Goal: Check status: Check status

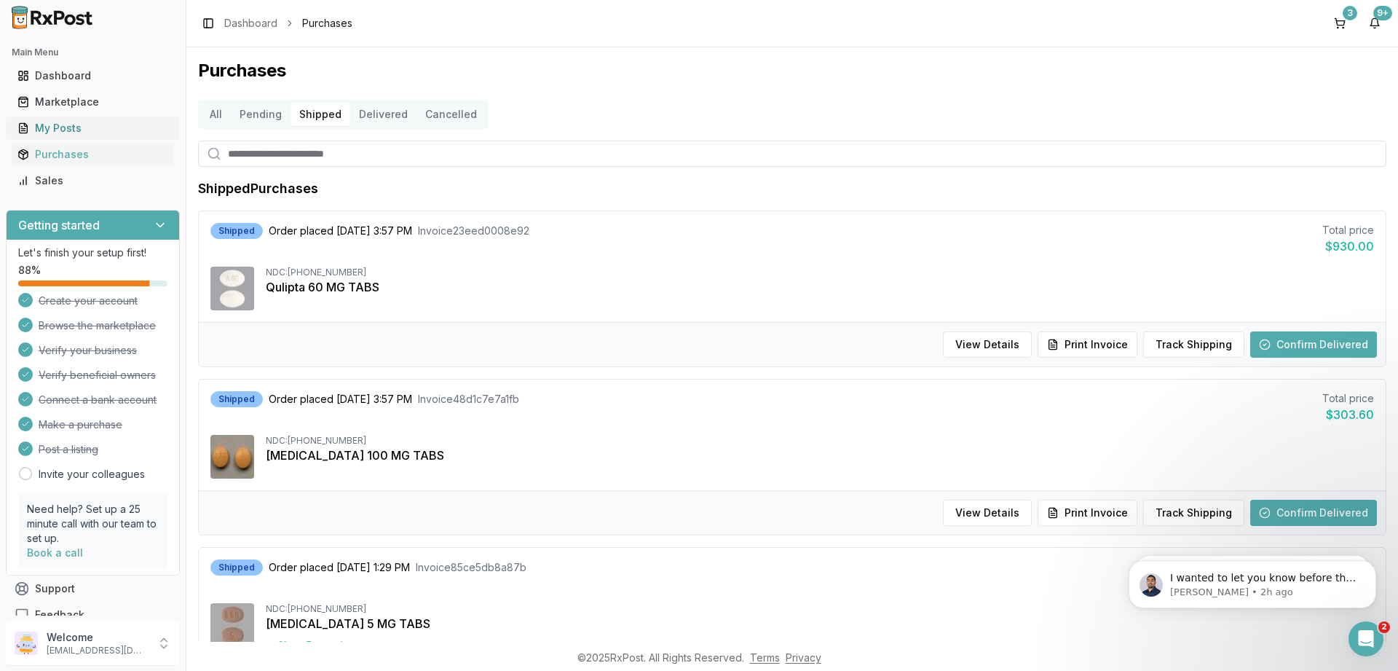
scroll to position [999, 0]
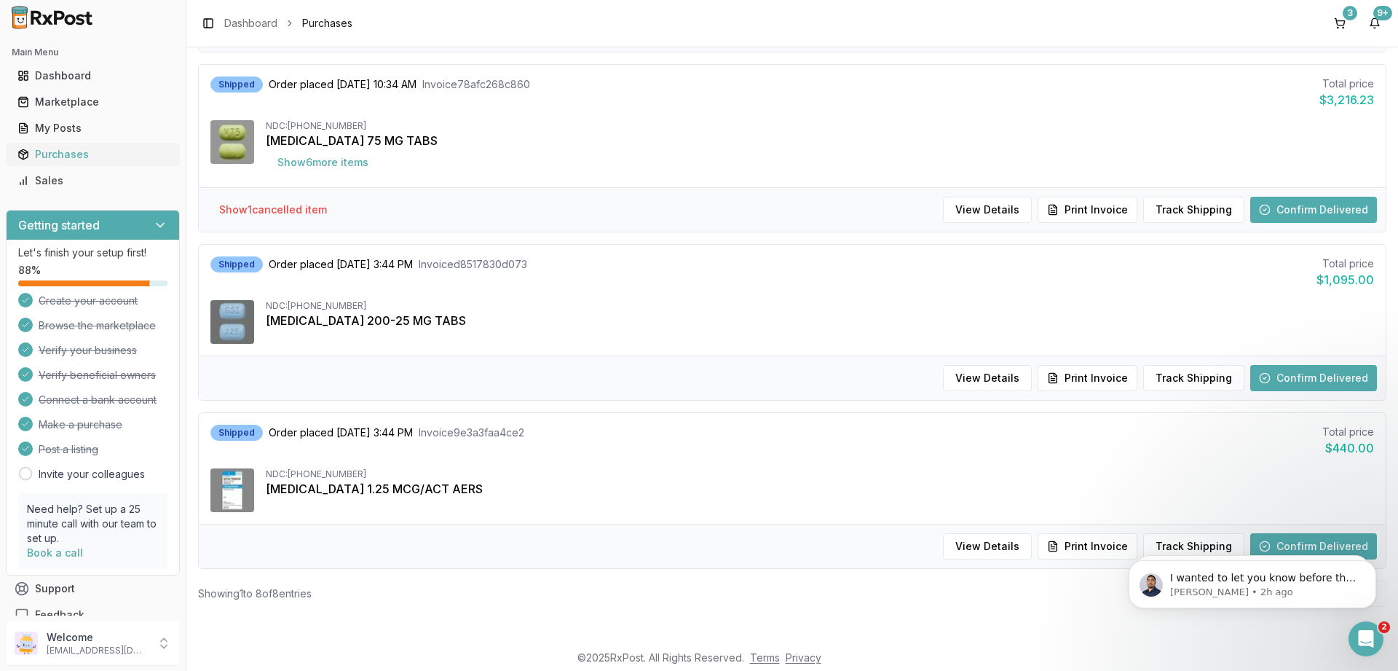
click at [54, 154] on div "Purchases" at bounding box center [92, 154] width 151 height 15
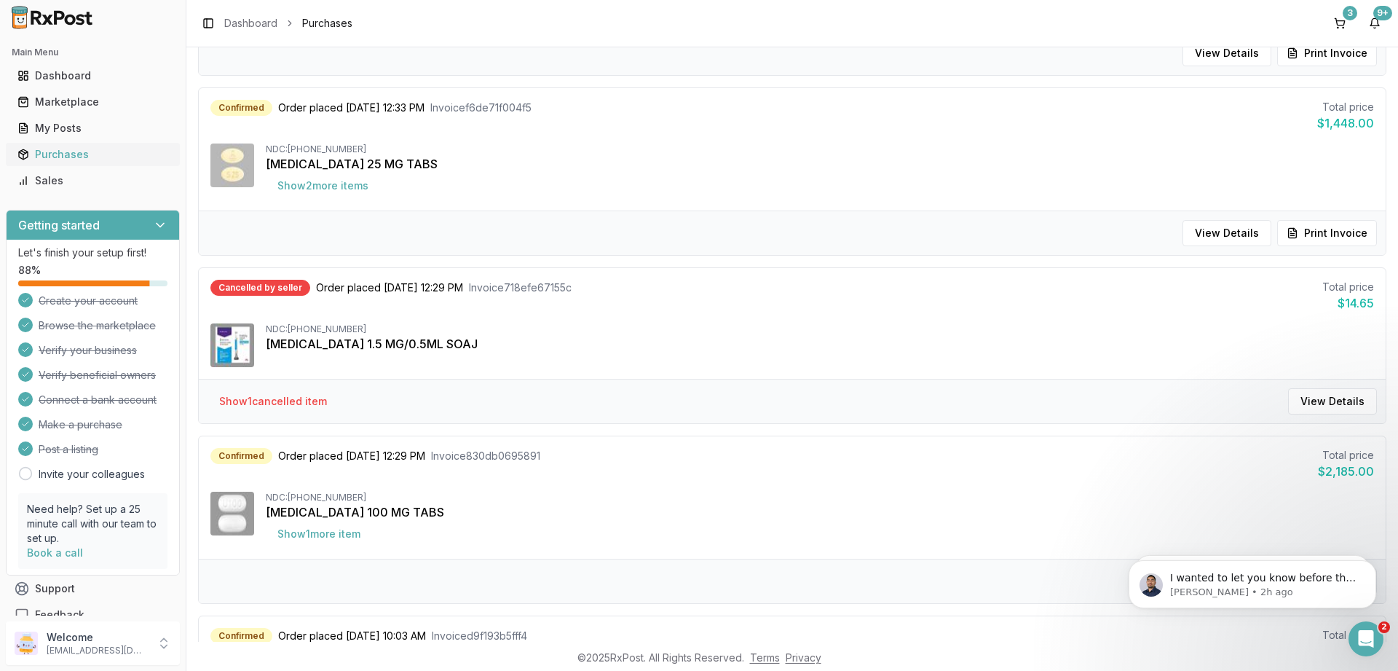
scroll to position [52, 0]
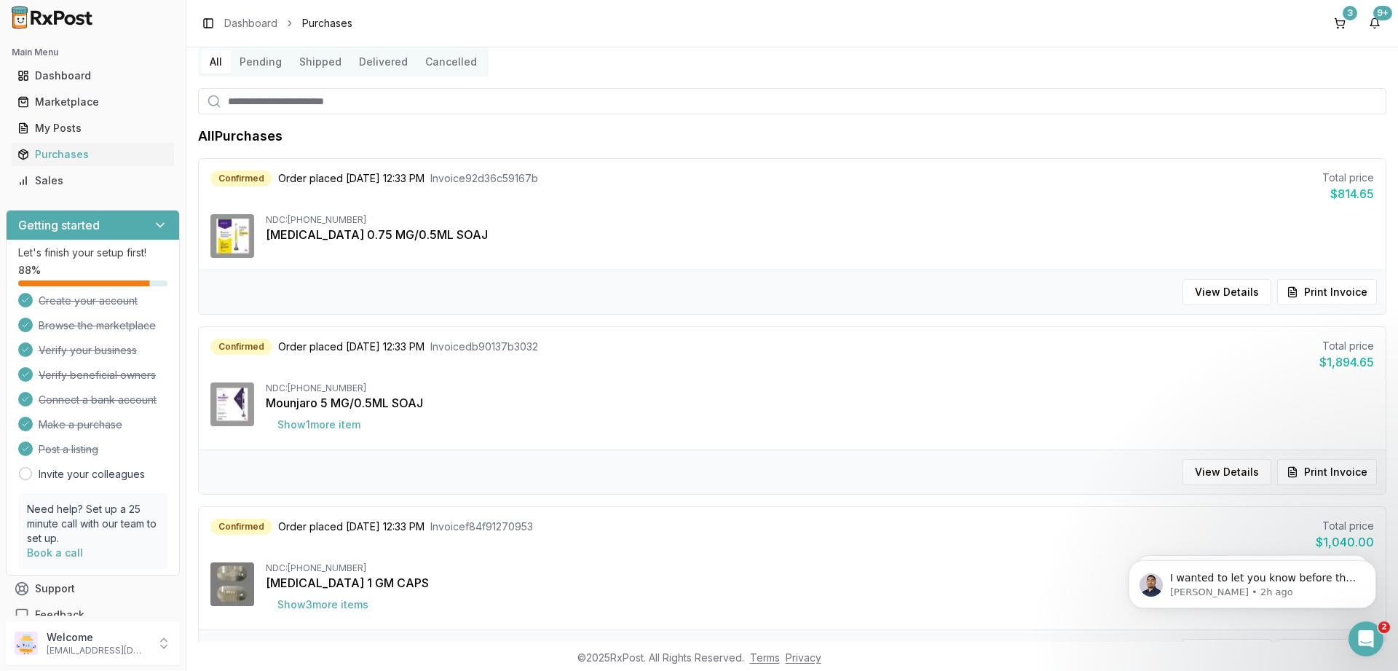
click at [379, 60] on button "Delivered" at bounding box center [383, 61] width 66 height 23
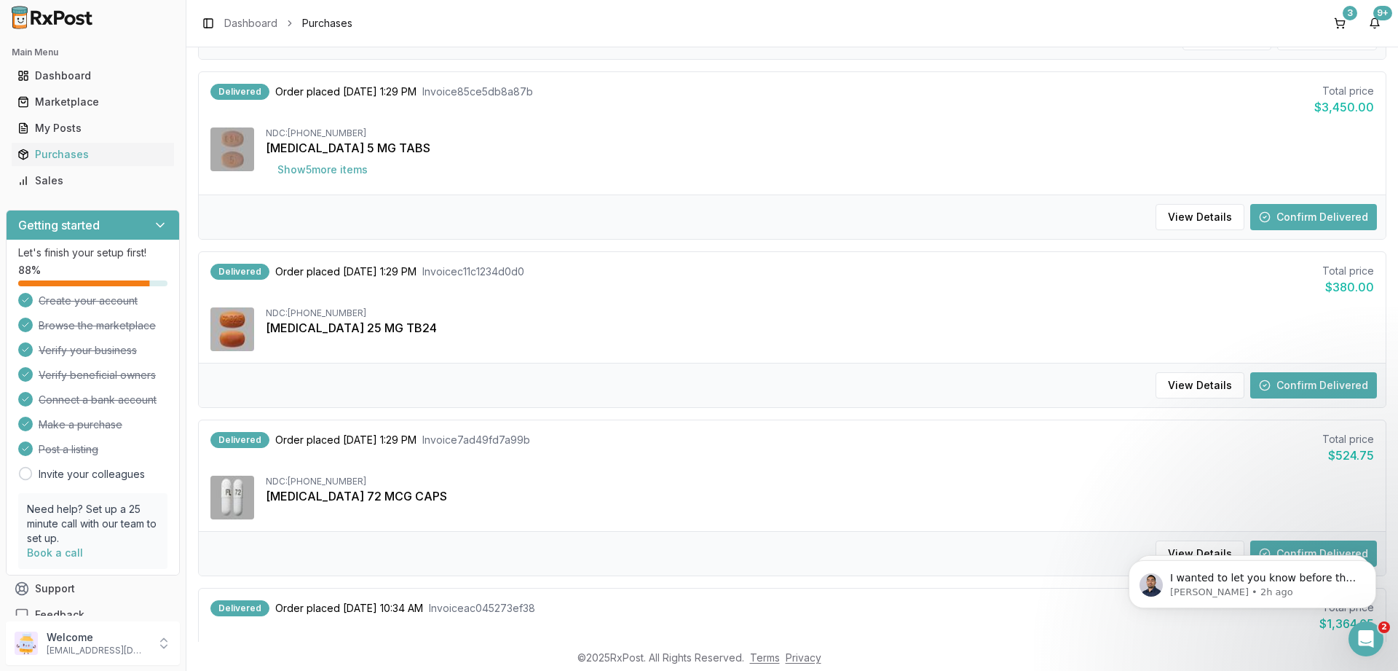
scroll to position [1013, 0]
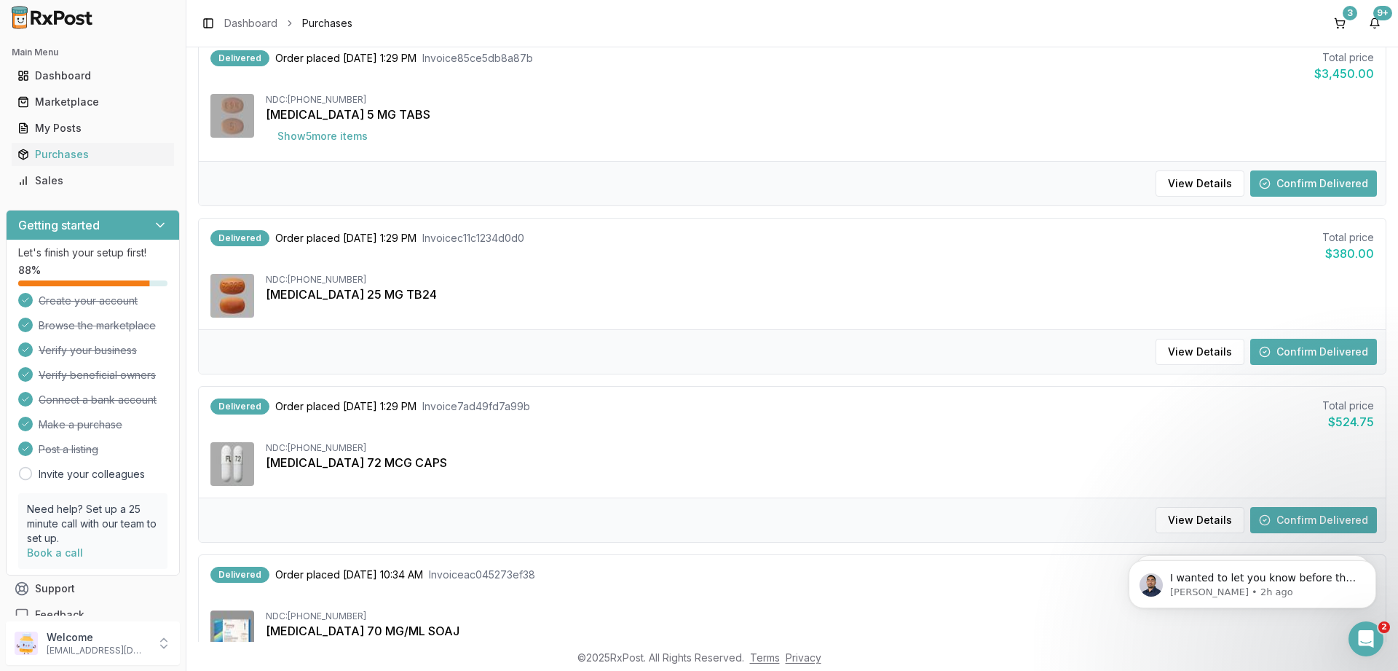
click at [1346, 515] on button "Confirm Delivered" at bounding box center [1313, 520] width 127 height 26
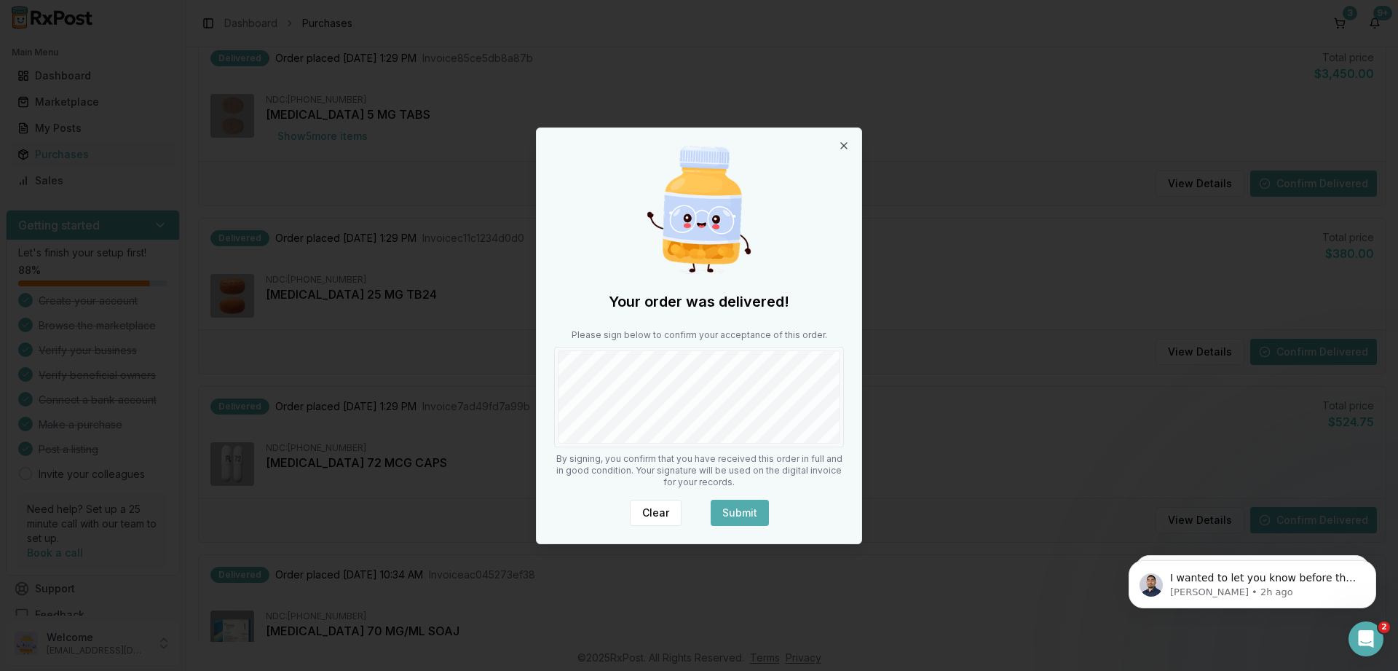
drag, startPoint x: 743, startPoint y: 515, endPoint x: 752, endPoint y: 486, distance: 30.6
click at [743, 512] on button "Submit" at bounding box center [740, 512] width 58 height 26
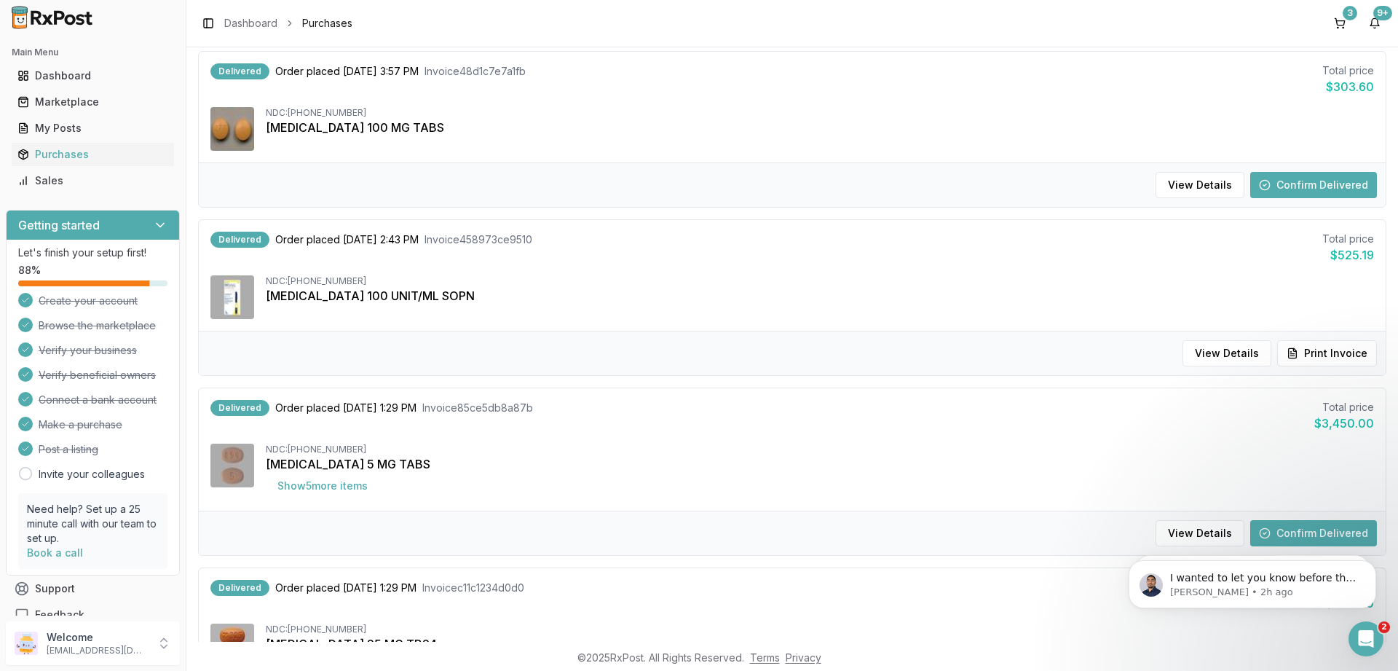
scroll to position [577, 0]
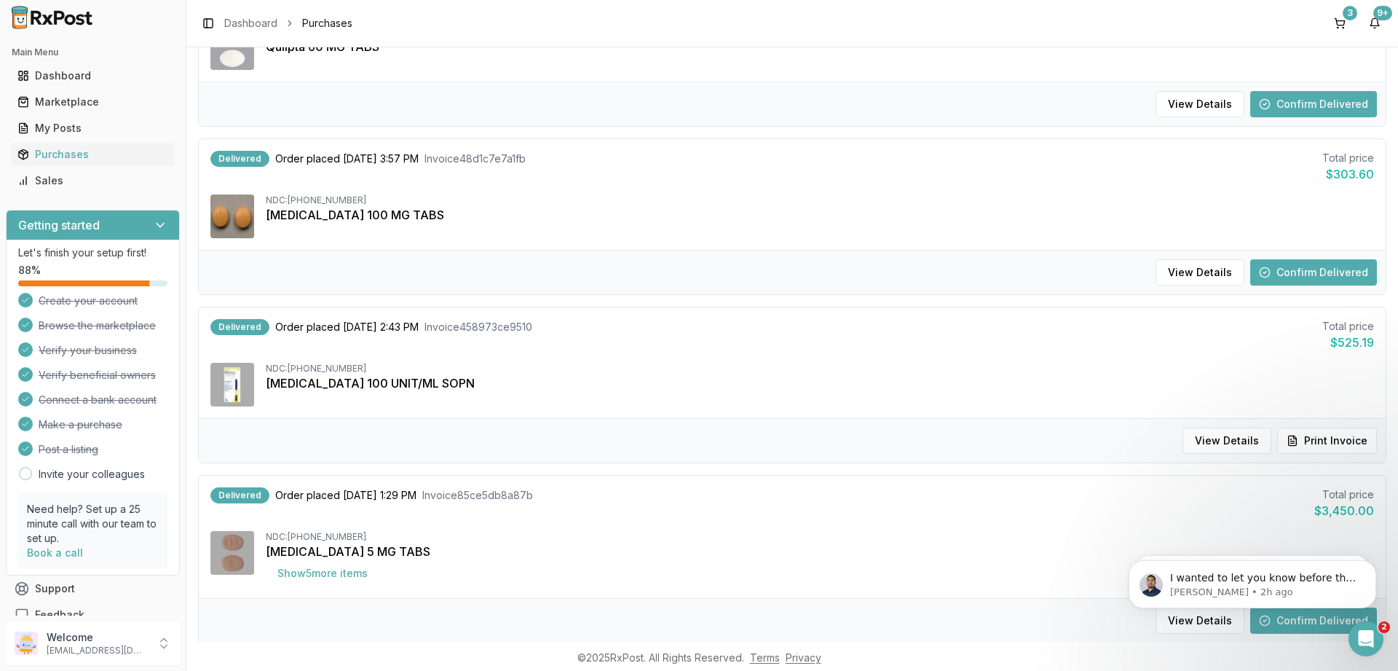
click at [1320, 274] on button "Confirm Delivered" at bounding box center [1313, 272] width 127 height 26
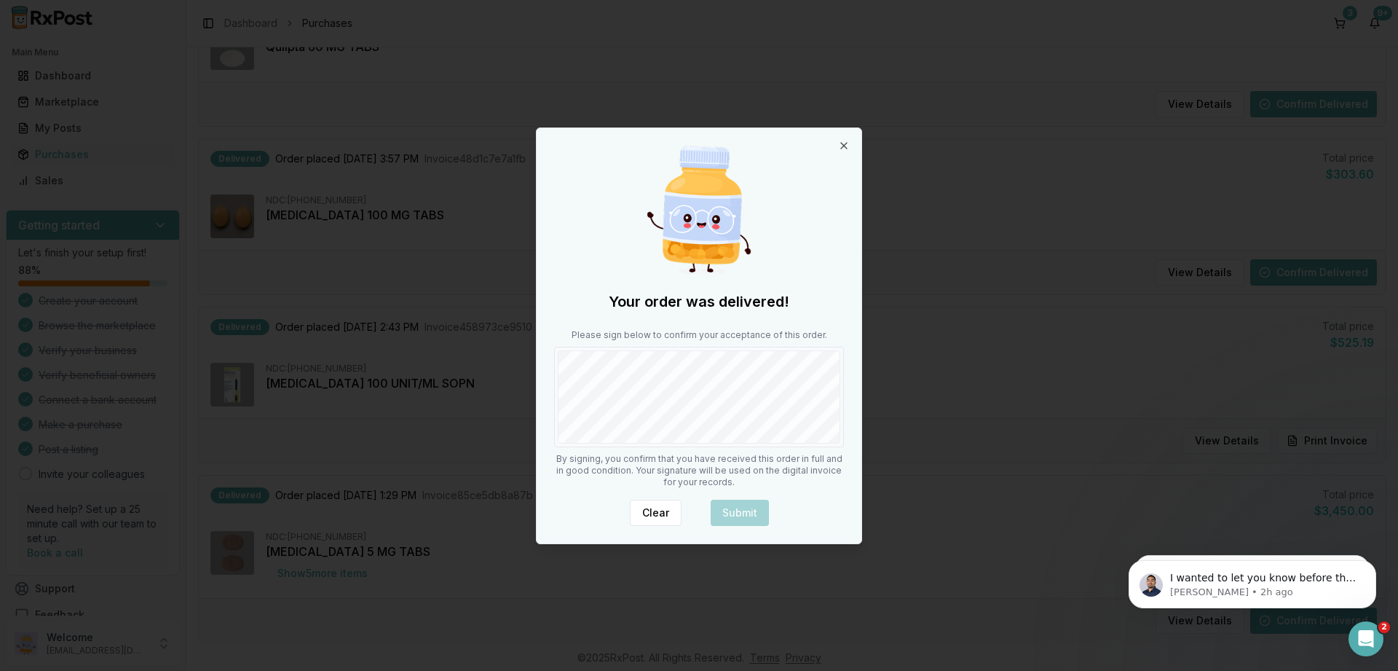
click at [780, 446] on div at bounding box center [699, 397] width 290 height 100
click at [735, 505] on button "Submit" at bounding box center [740, 512] width 58 height 26
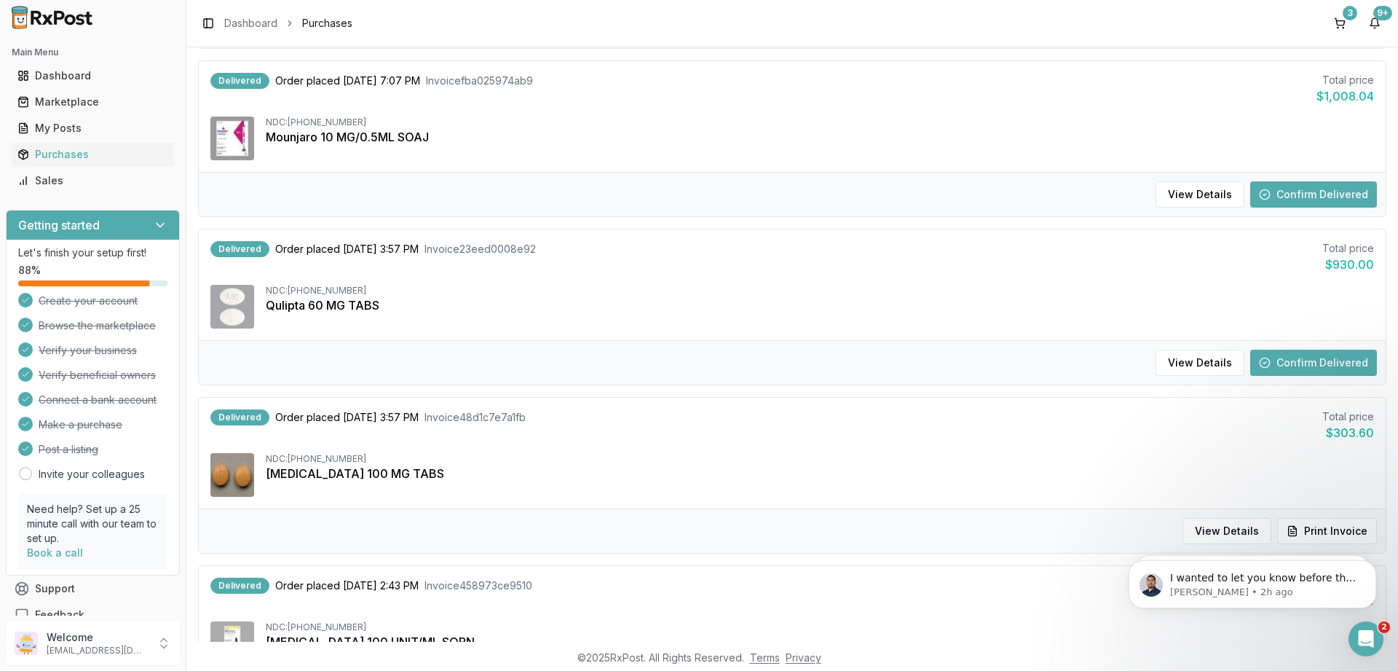
scroll to position [315, 0]
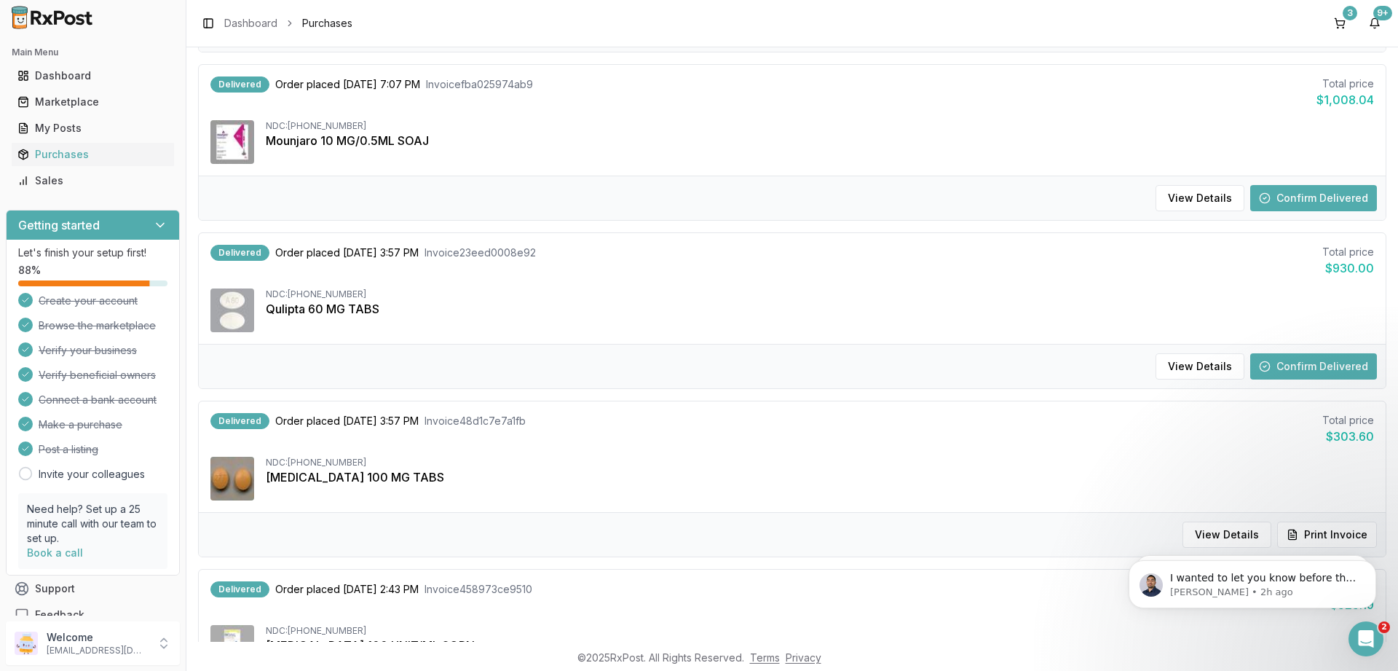
click at [1300, 197] on button "Confirm Delivered" at bounding box center [1313, 198] width 127 height 26
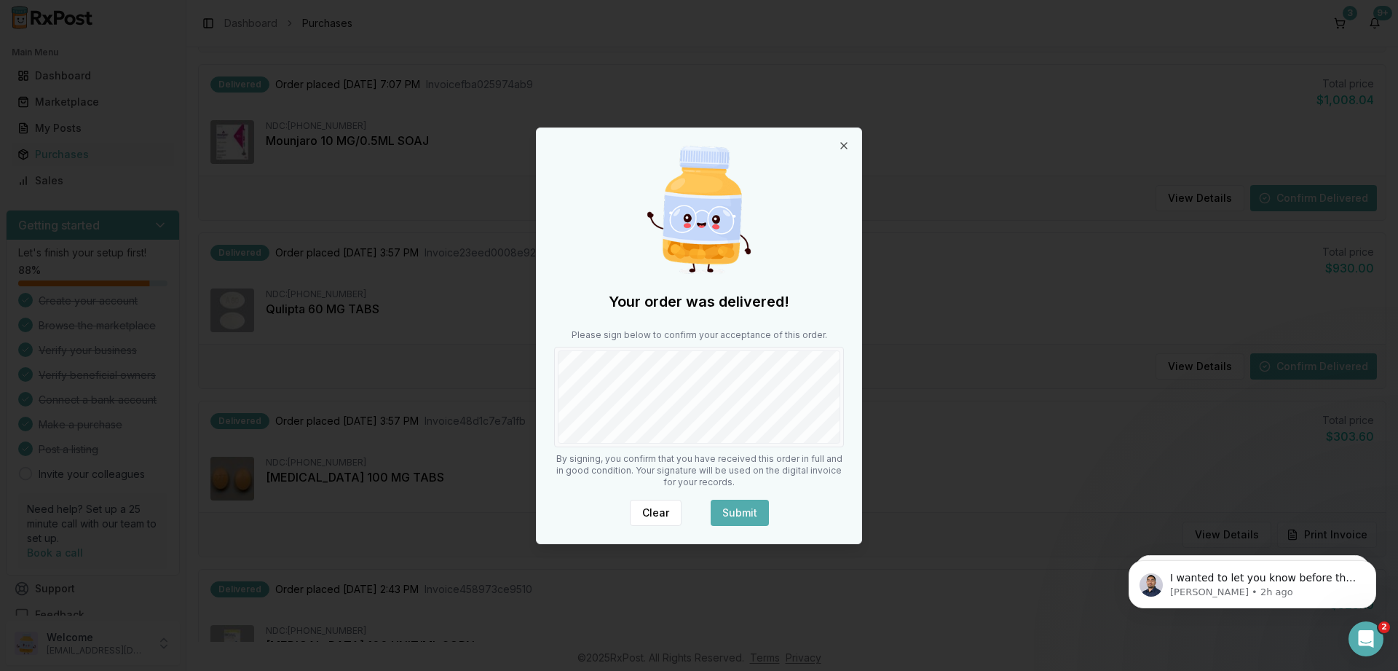
drag, startPoint x: 749, startPoint y: 513, endPoint x: 751, endPoint y: 484, distance: 28.5
click at [749, 512] on button "Submit" at bounding box center [740, 512] width 58 height 26
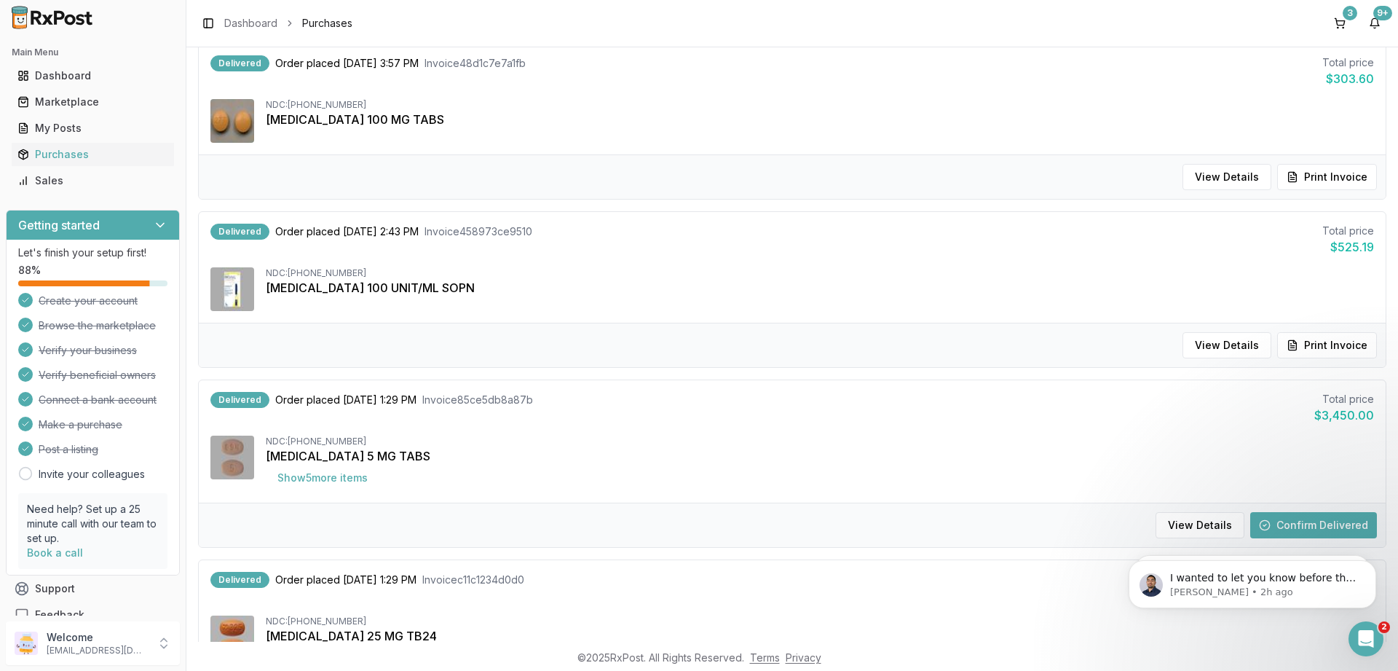
scroll to position [699, 0]
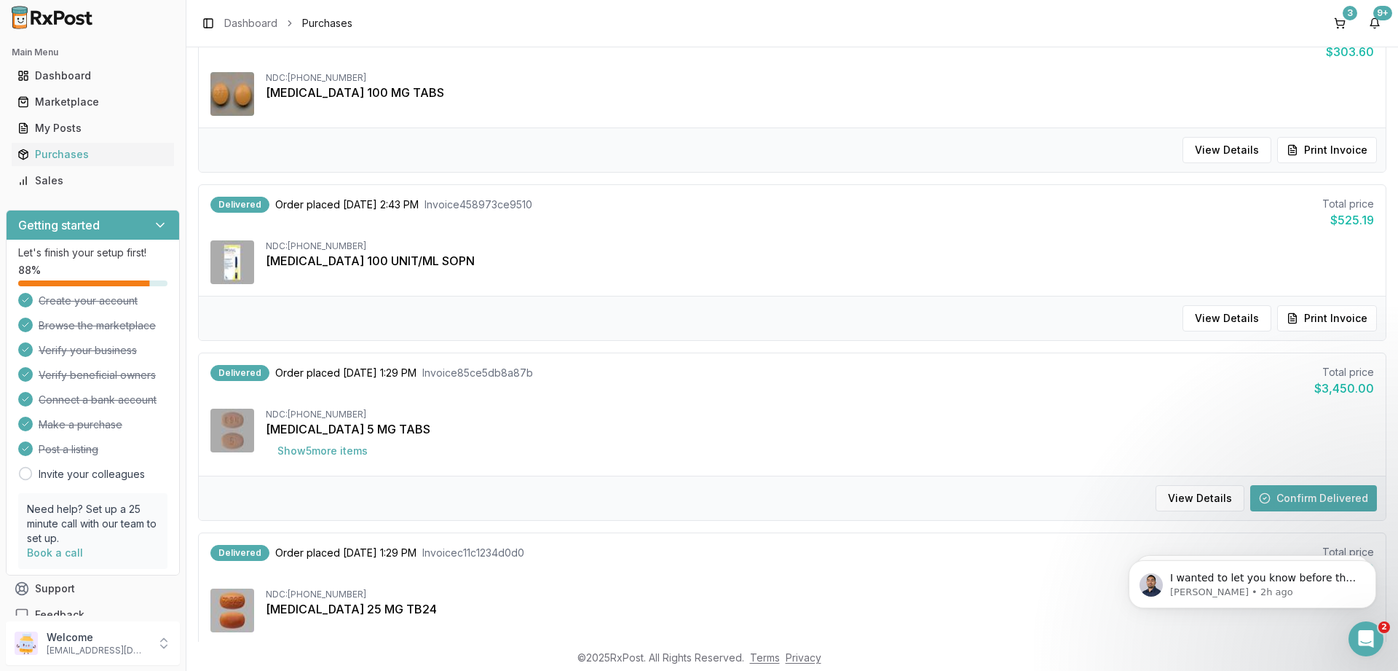
click at [1317, 491] on button "Confirm Delivered" at bounding box center [1313, 498] width 127 height 26
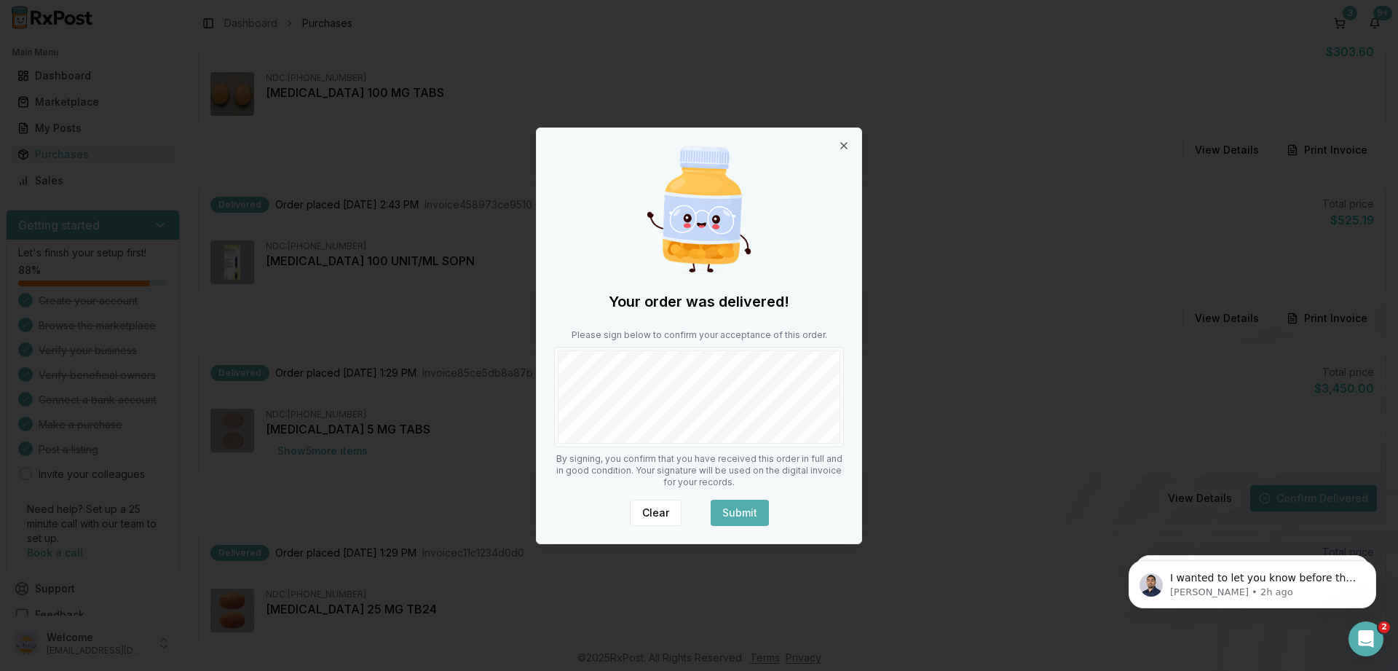
click at [751, 507] on button "Submit" at bounding box center [740, 512] width 58 height 26
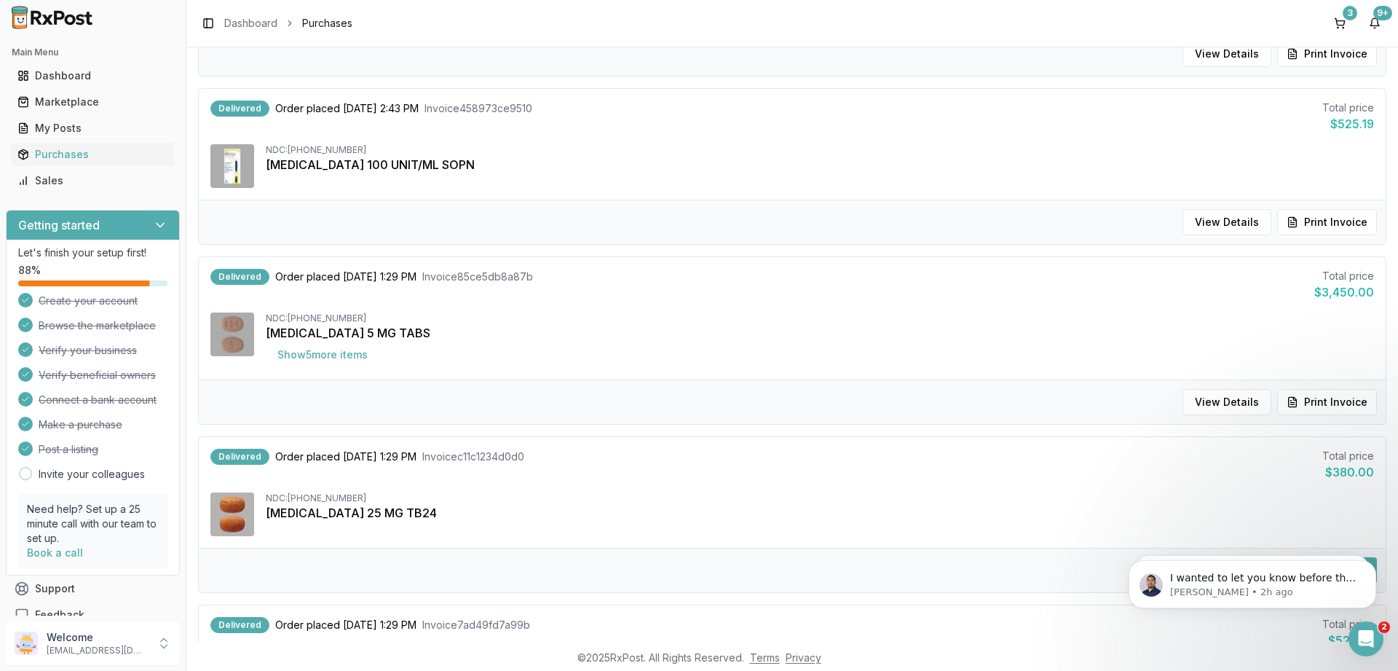
scroll to position [786, 0]
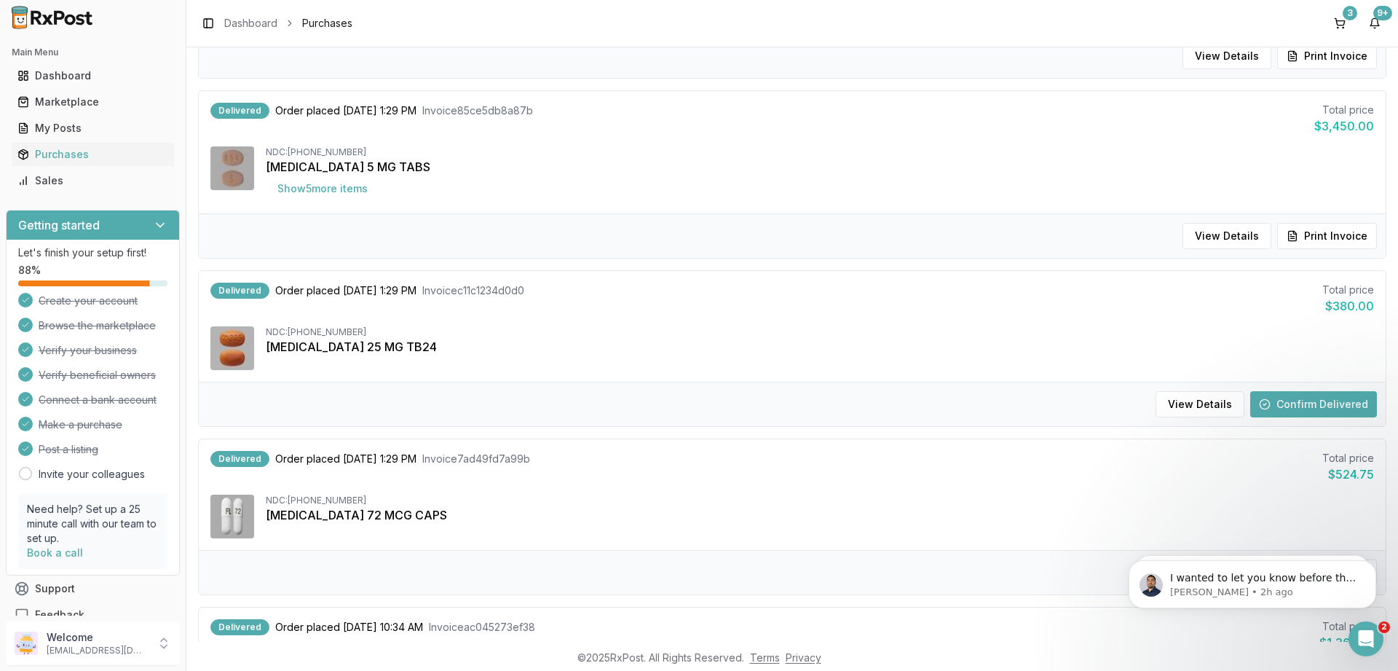
click at [1305, 394] on button "Confirm Delivered" at bounding box center [1313, 404] width 127 height 26
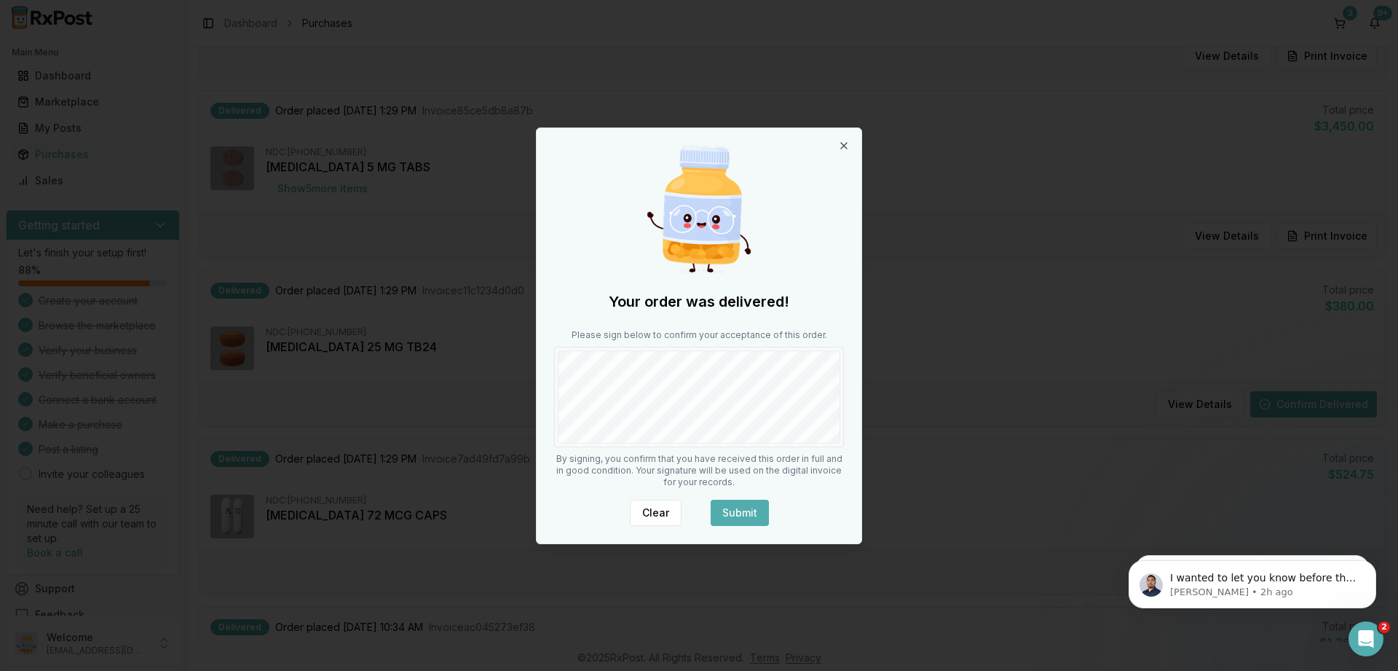
click at [740, 518] on button "Submit" at bounding box center [740, 512] width 58 height 26
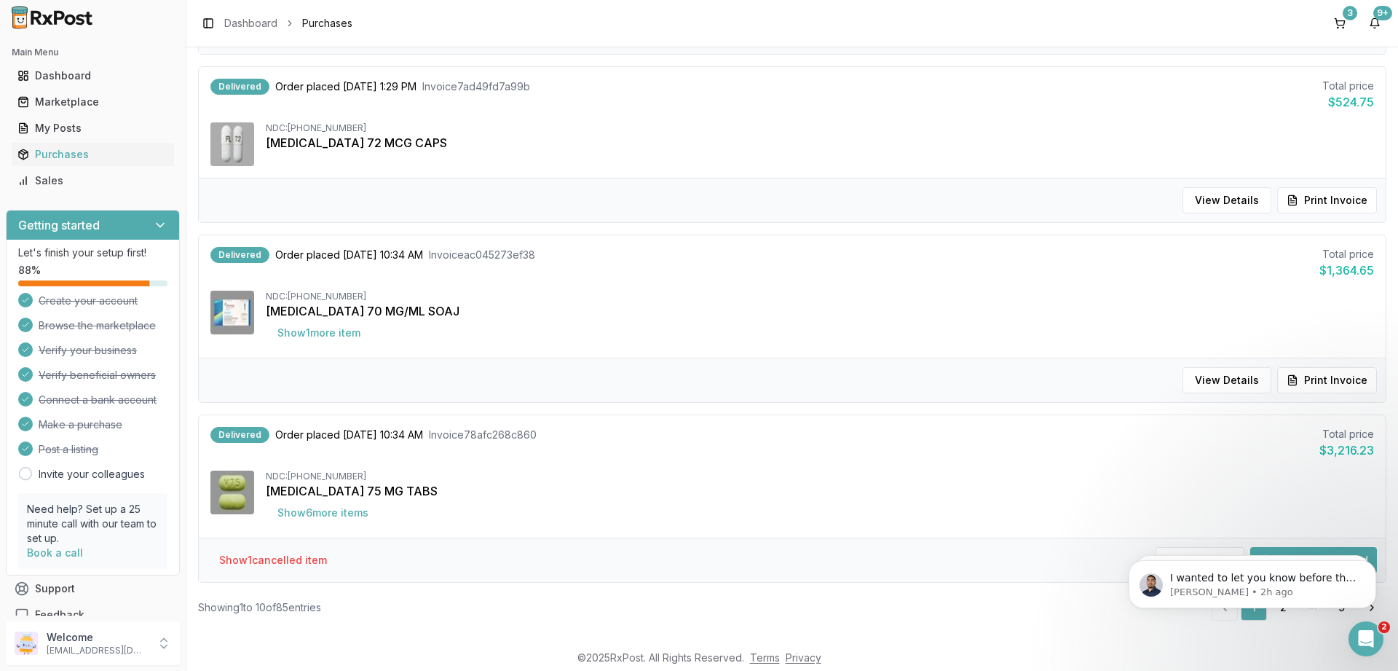
scroll to position [1347, 0]
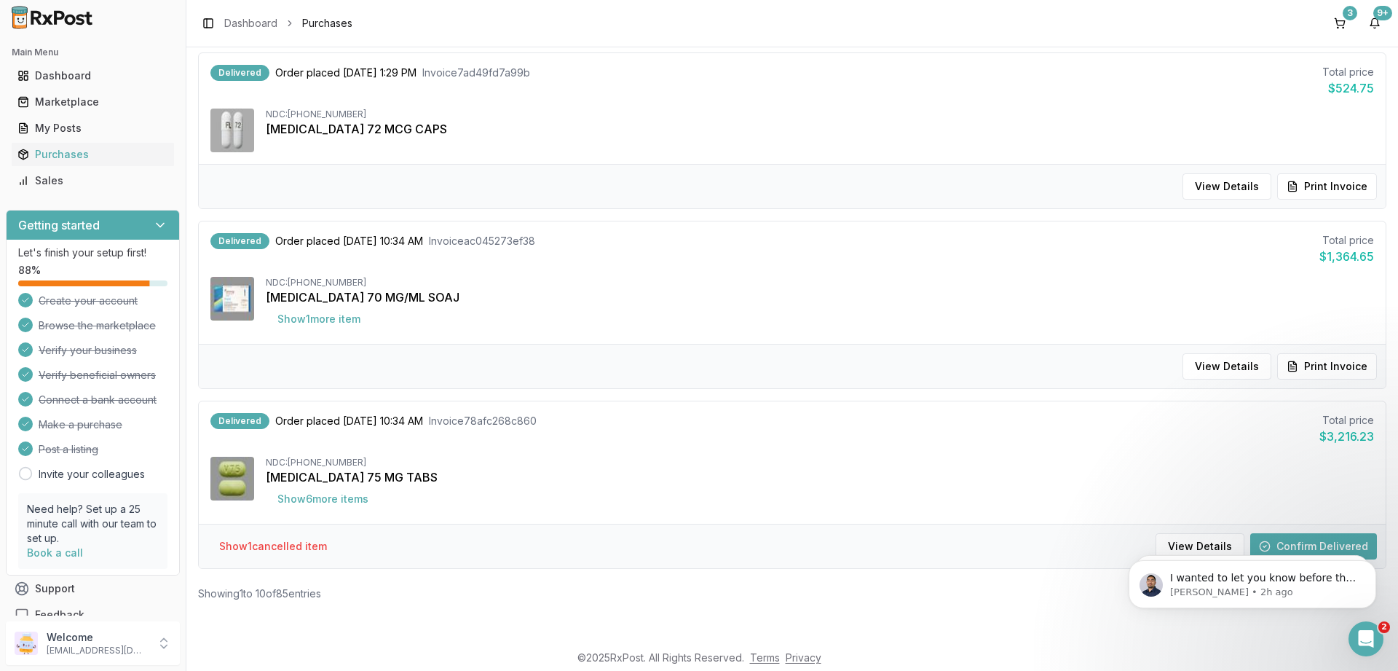
click at [1284, 535] on html "I wanted to let you know before the order is confirmed the [MEDICAL_DATA] is a …" at bounding box center [1252, 532] width 291 height 6
click at [1373, 563] on icon "Dismiss notification" at bounding box center [1372, 564] width 8 height 8
click at [1372, 566] on icon "Dismiss notification" at bounding box center [1372, 564] width 8 height 8
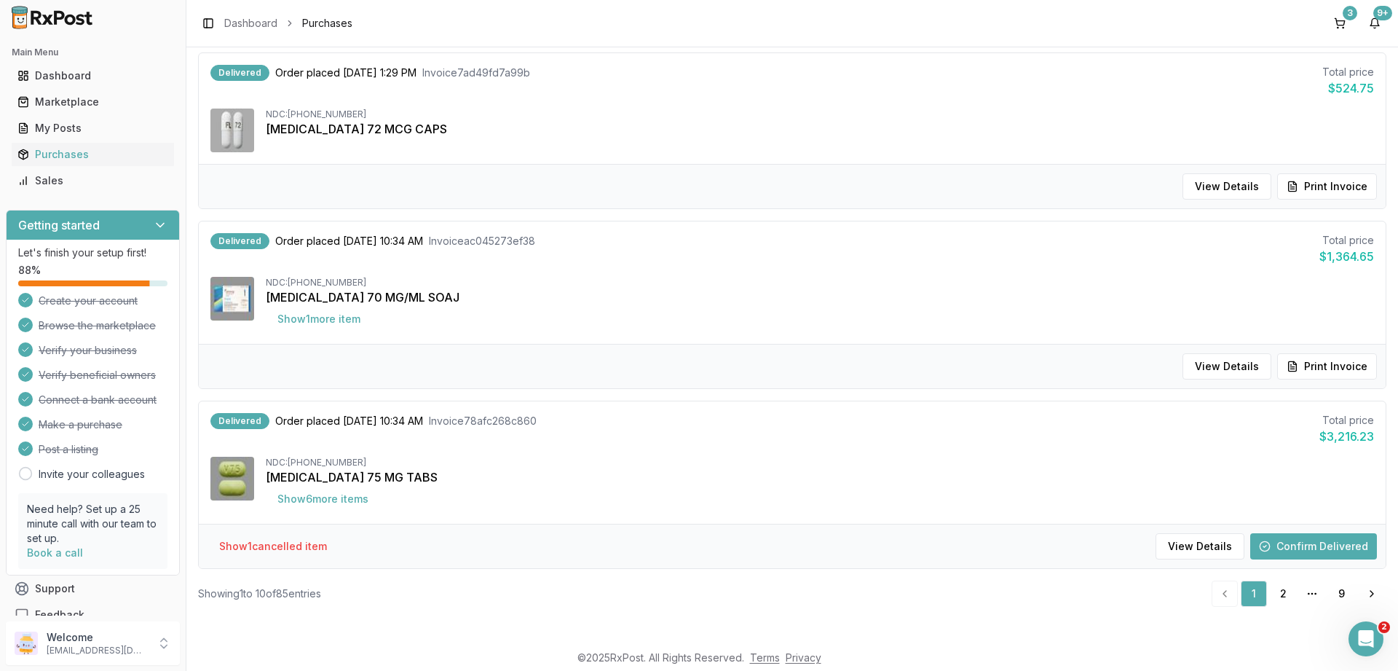
click at [1324, 547] on button "Confirm Delivered" at bounding box center [1313, 546] width 127 height 26
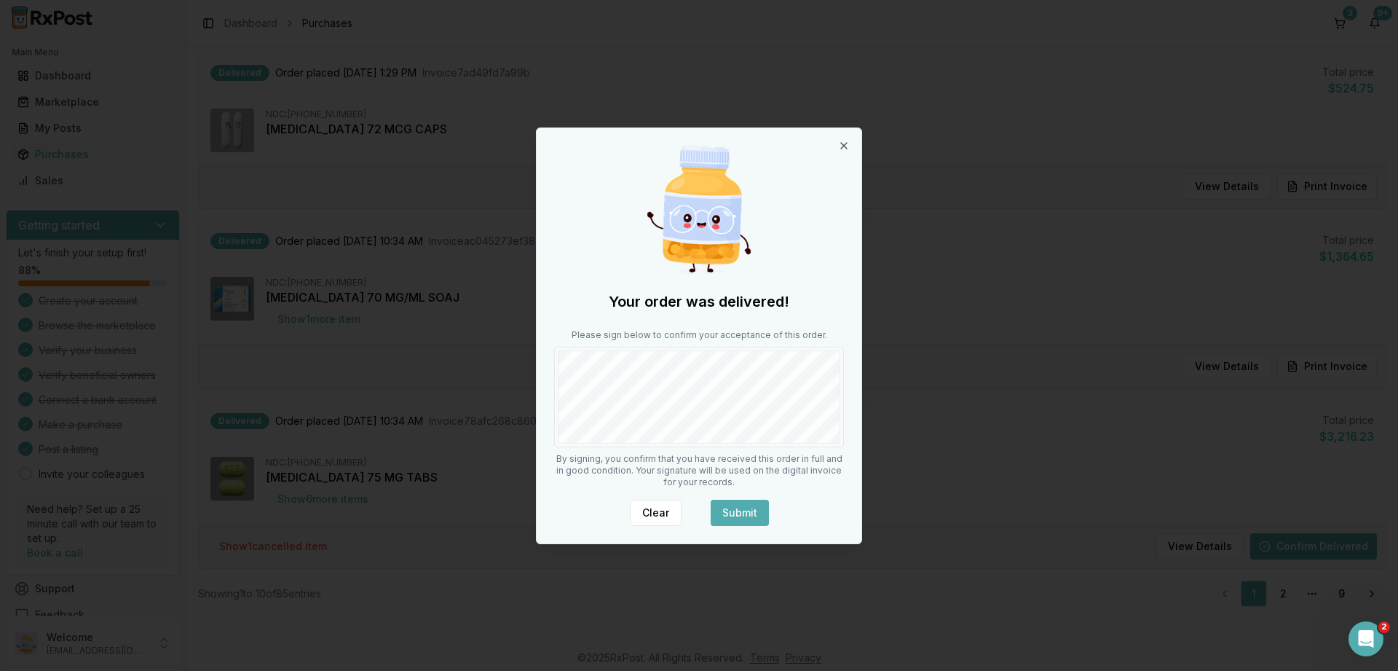
click at [751, 515] on button "Submit" at bounding box center [740, 512] width 58 height 26
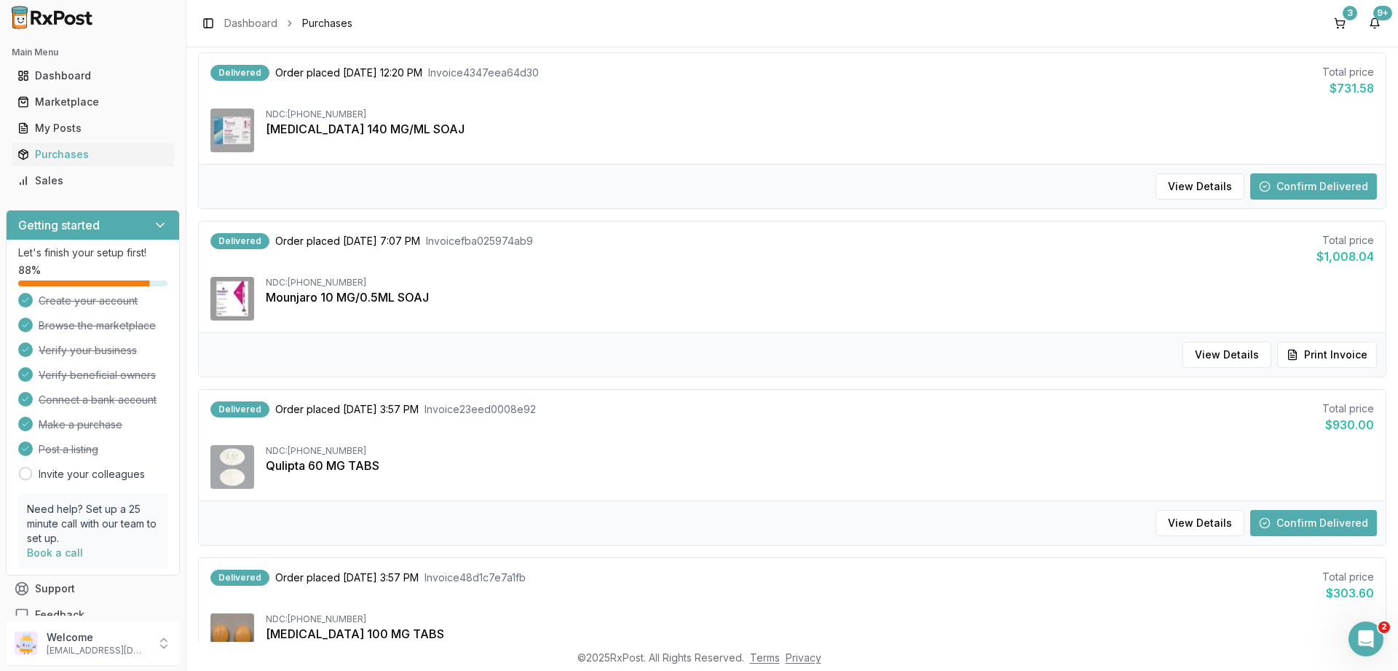
scroll to position [124, 0]
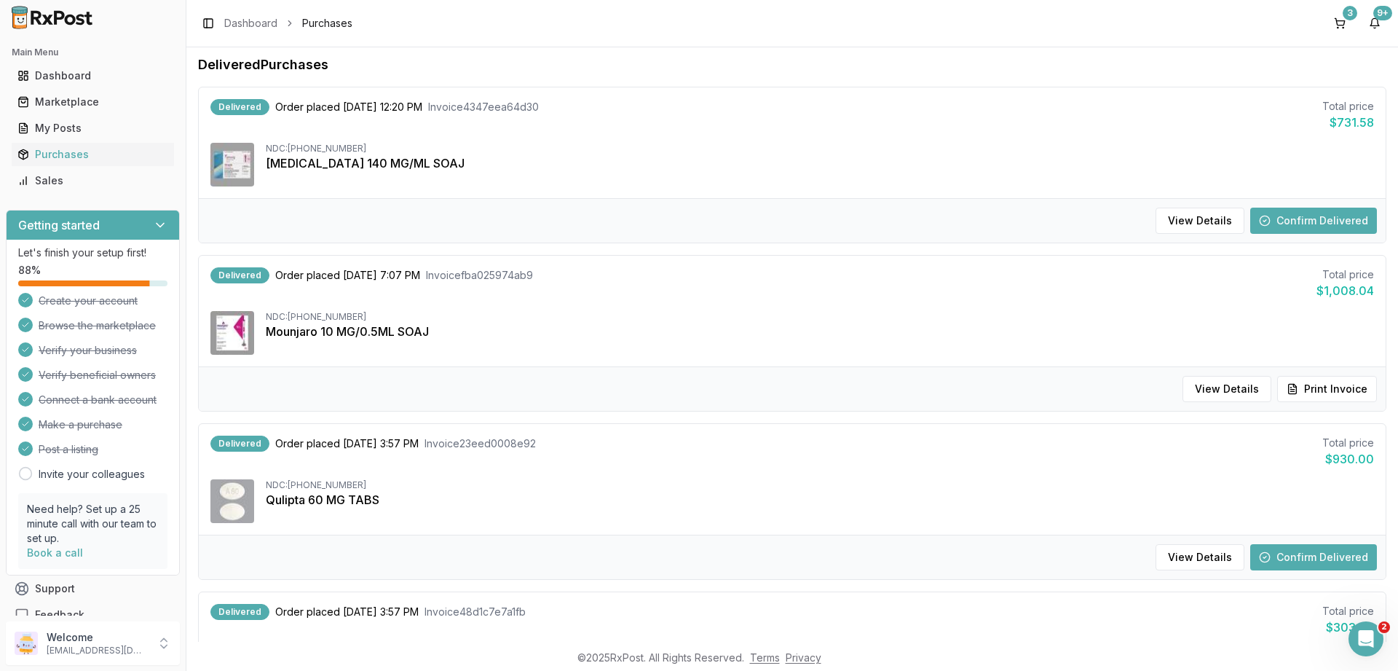
click at [1315, 228] on button "Confirm Delivered" at bounding box center [1313, 220] width 127 height 26
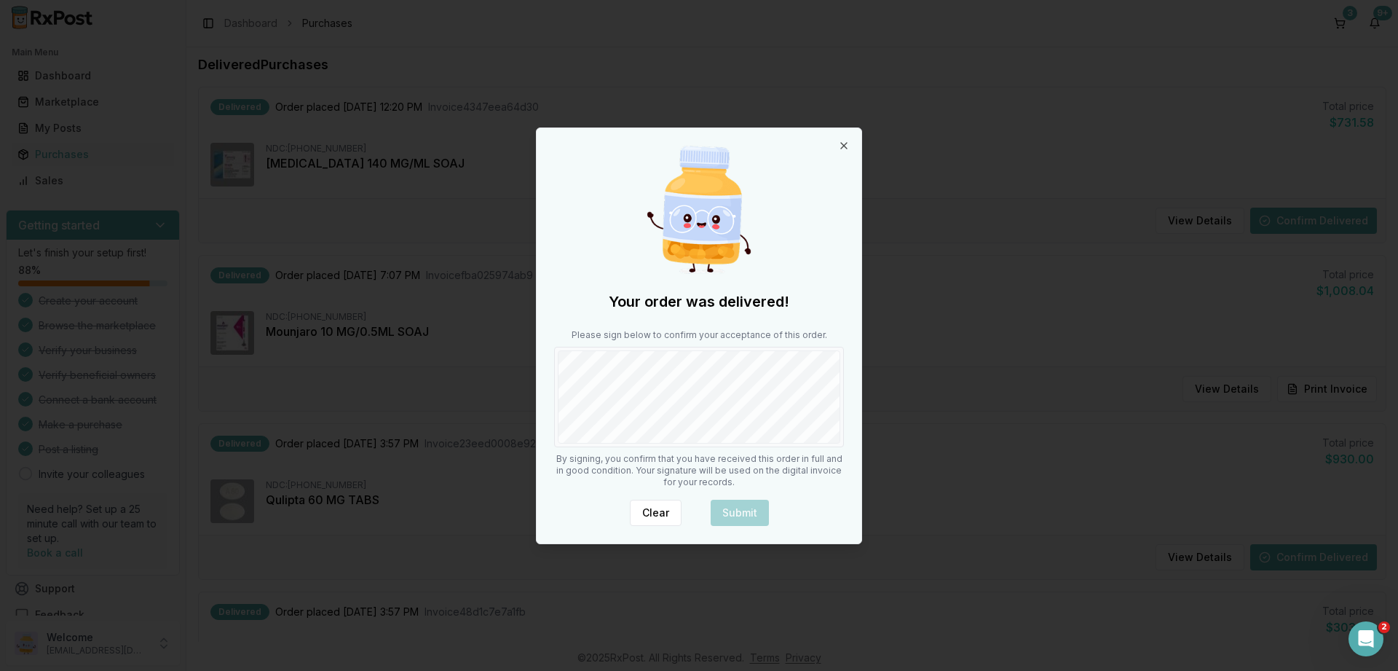
click at [765, 451] on div "Your order was delivered! Please sign below to confirm your acceptance of this …" at bounding box center [699, 335] width 325 height 415
click at [740, 499] on button "Submit" at bounding box center [740, 512] width 58 height 26
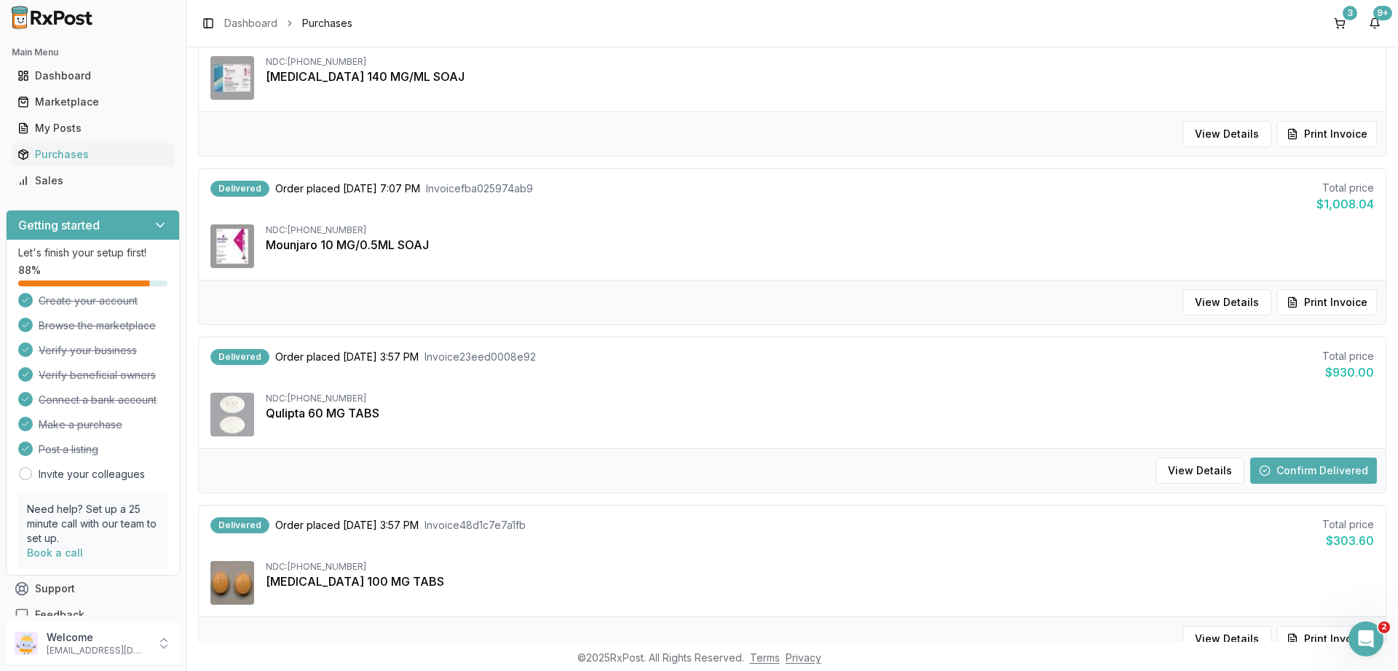
scroll to position [211, 0]
click at [1282, 467] on button "Confirm Delivered" at bounding box center [1313, 469] width 127 height 26
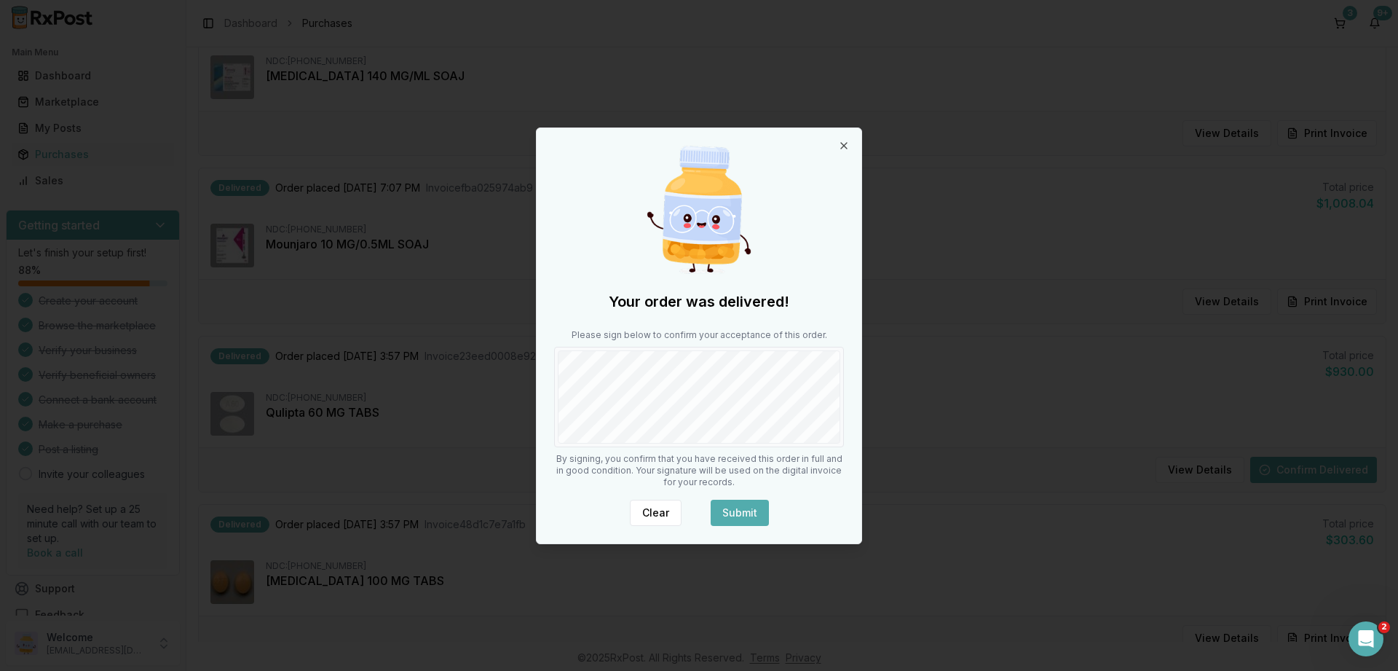
click at [740, 506] on button "Submit" at bounding box center [740, 512] width 58 height 26
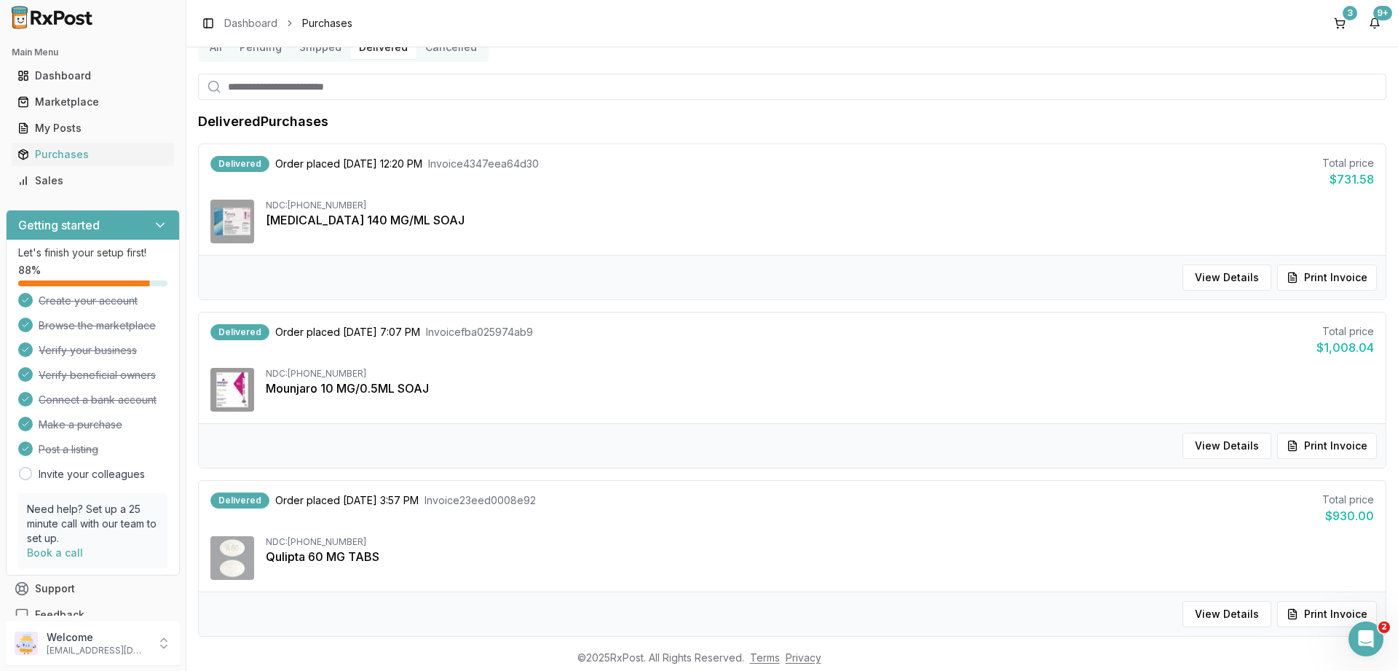
scroll to position [0, 0]
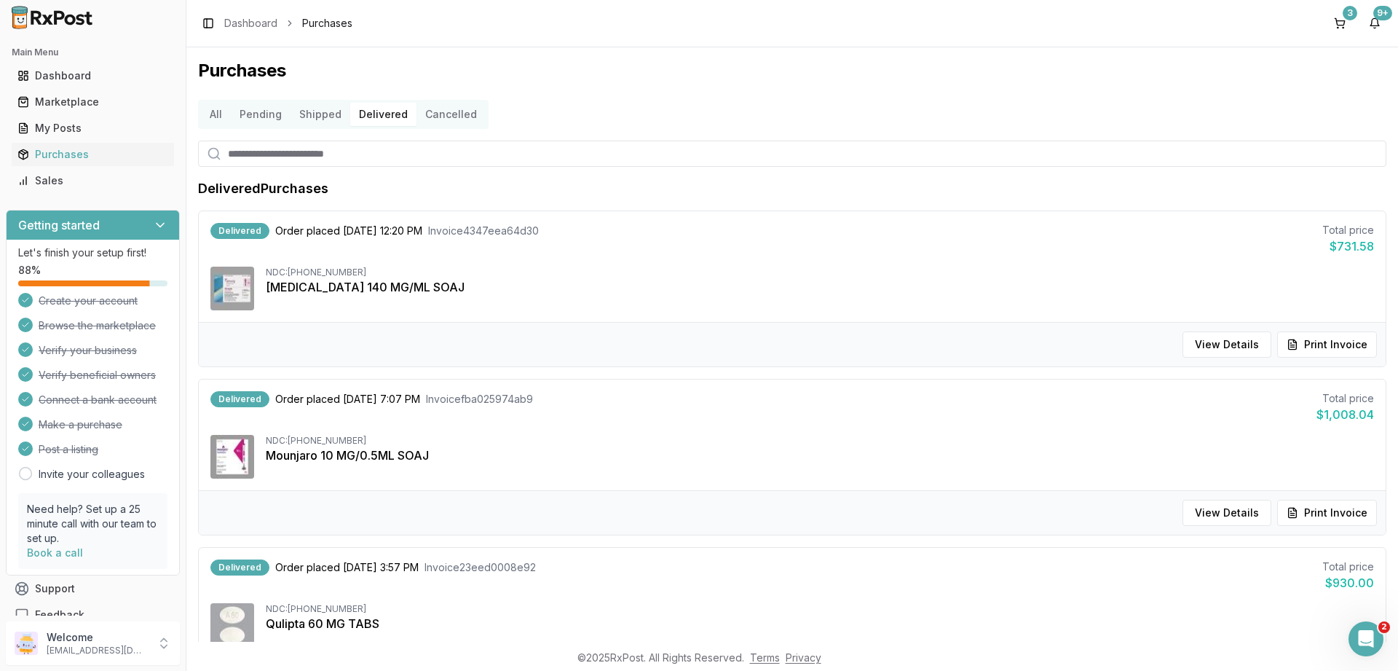
click at [327, 116] on button "Shipped" at bounding box center [320, 114] width 60 height 23
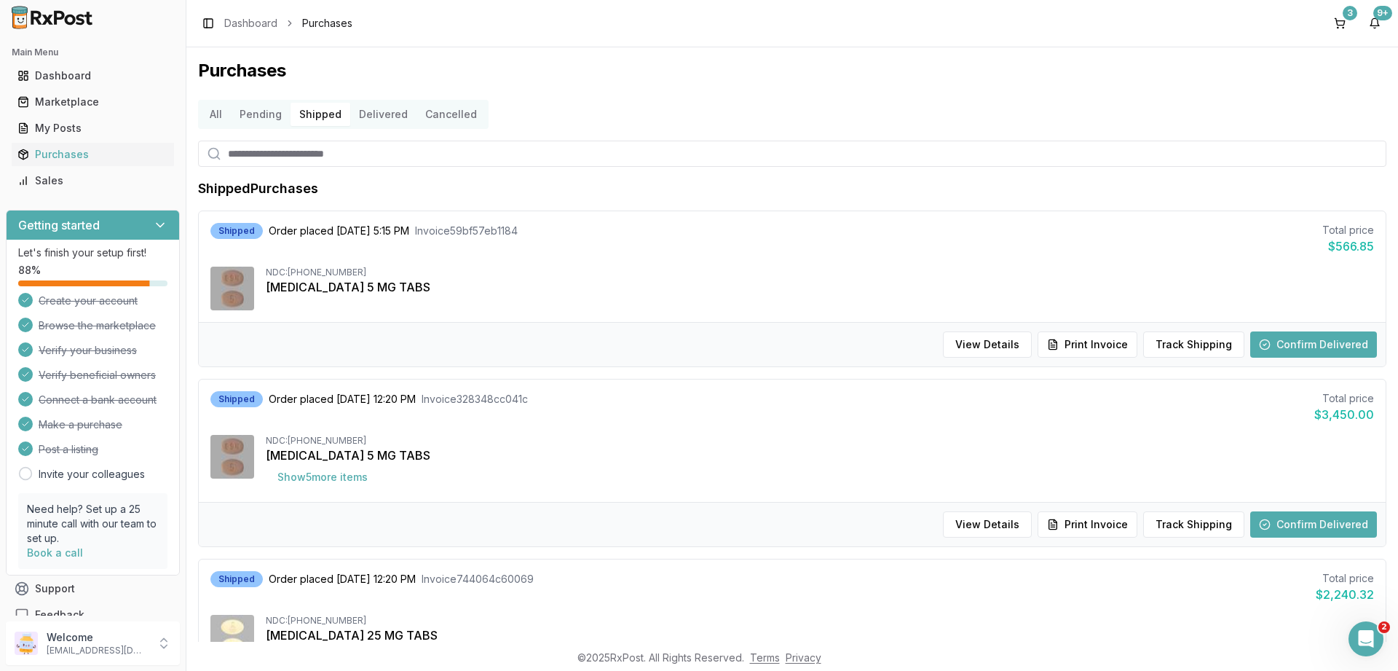
click at [385, 107] on button "Delivered" at bounding box center [383, 114] width 66 height 23
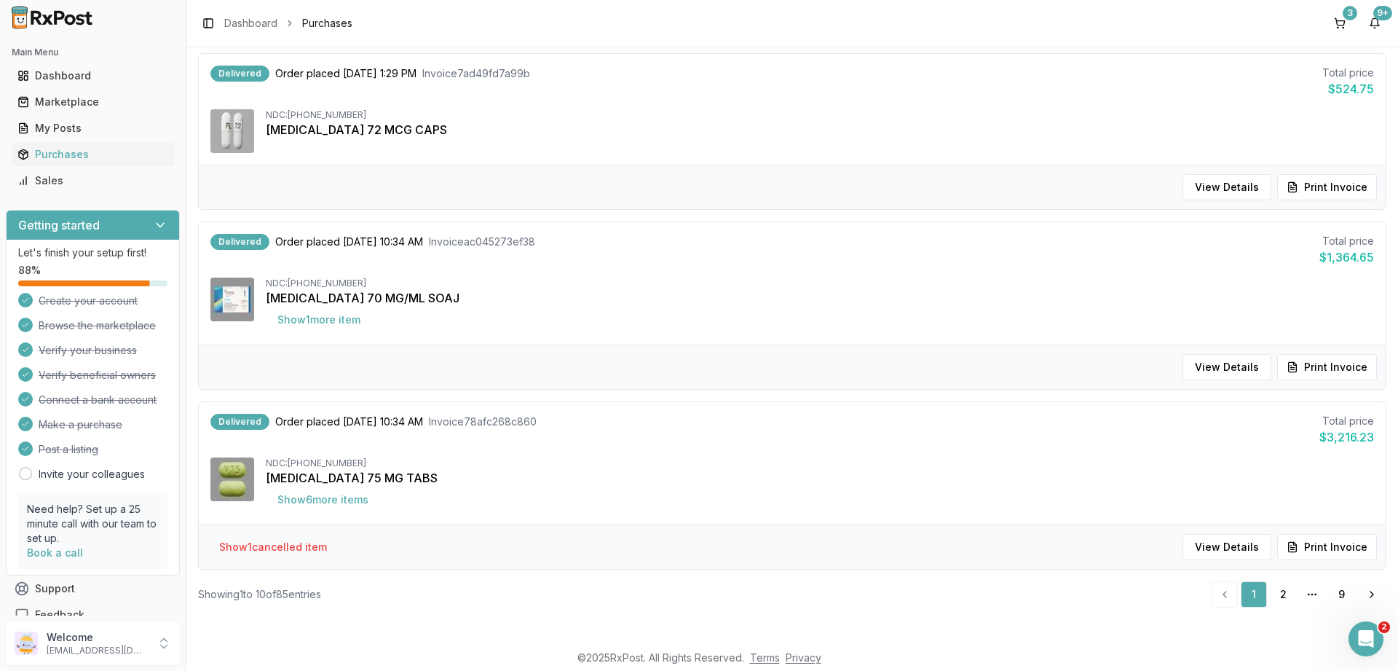
scroll to position [1347, 0]
click at [1281, 588] on link "2" at bounding box center [1283, 593] width 26 height 26
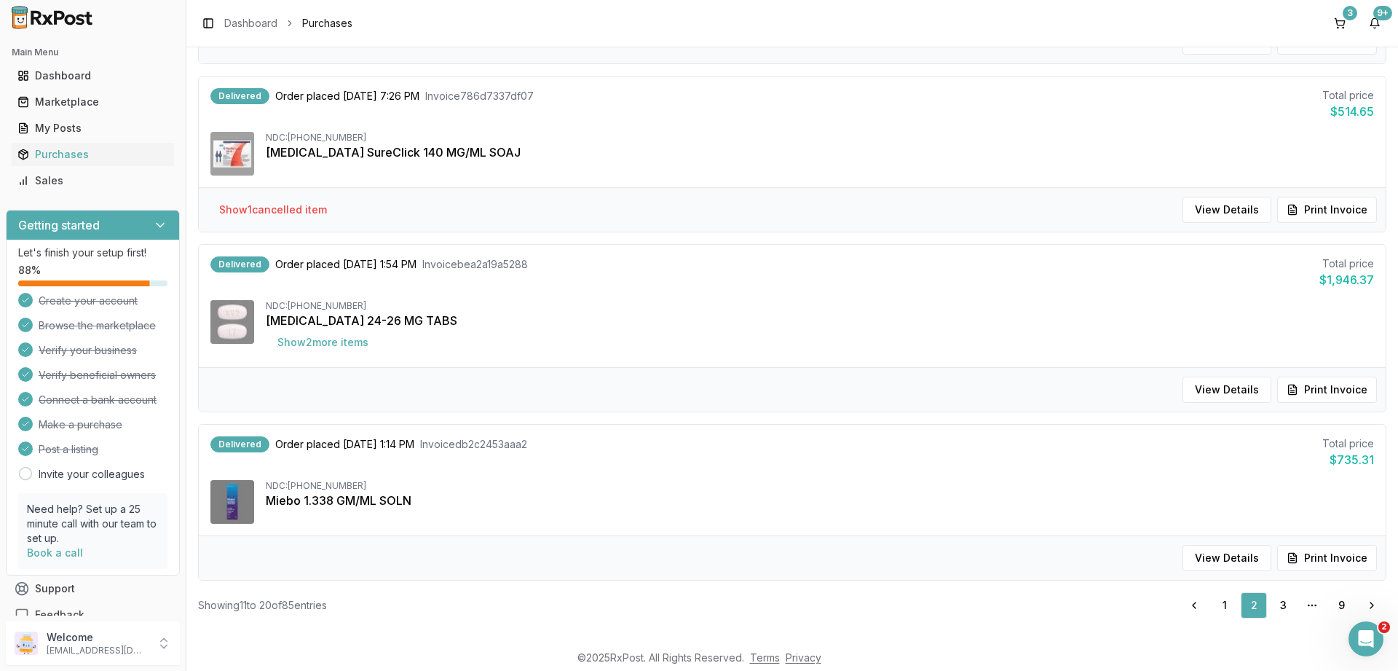
scroll to position [52, 0]
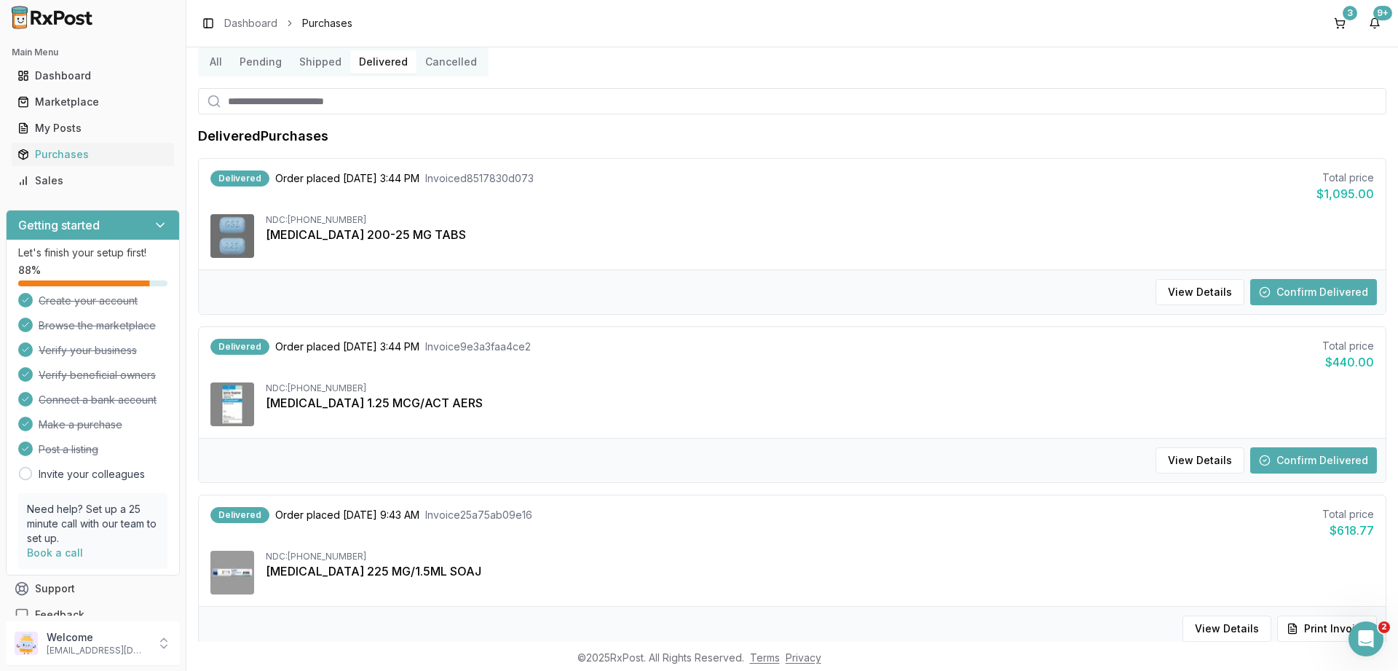
click at [1294, 287] on button "Confirm Delivered" at bounding box center [1313, 292] width 127 height 26
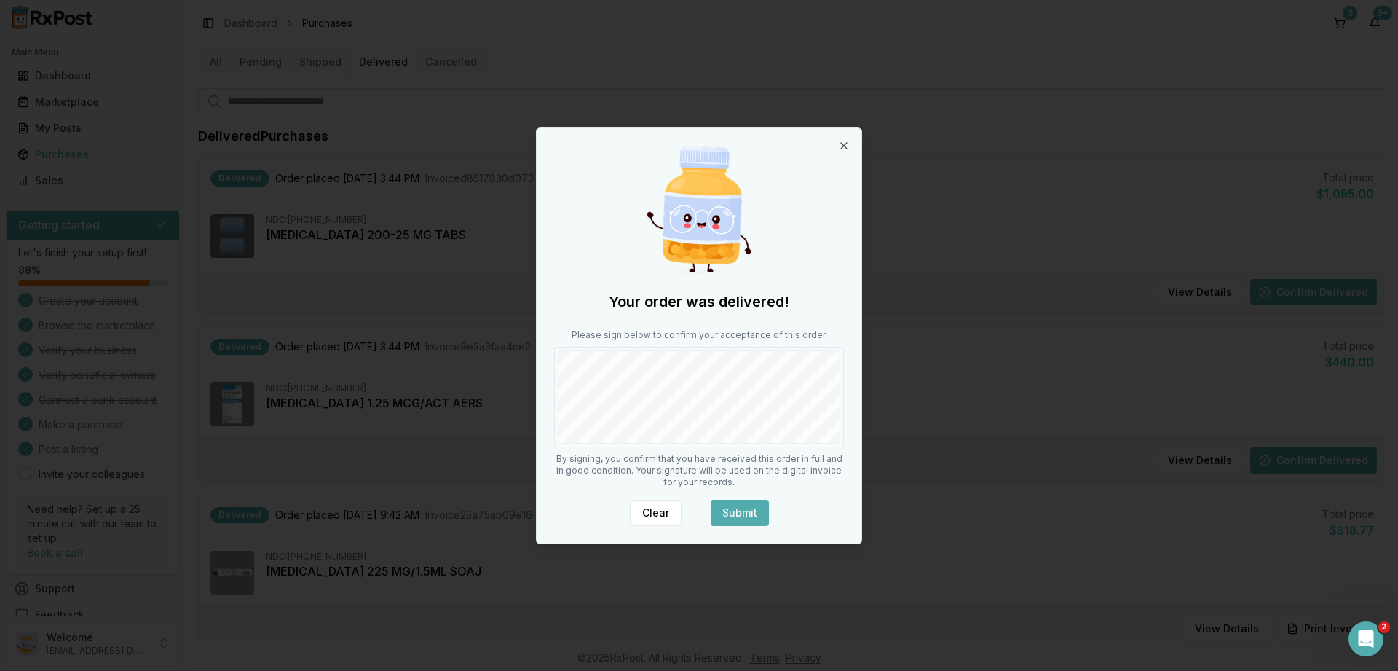
click at [761, 502] on button "Submit" at bounding box center [740, 512] width 58 height 26
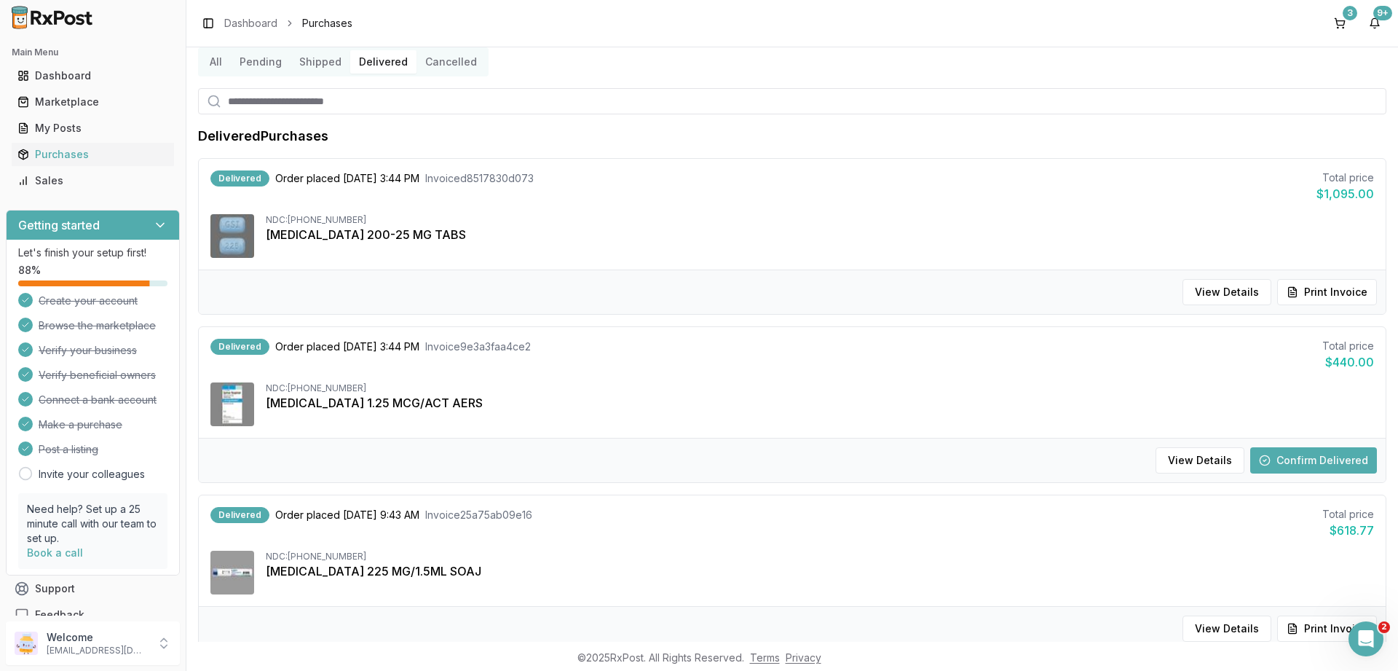
click at [1273, 451] on button "Confirm Delivered" at bounding box center [1313, 460] width 127 height 26
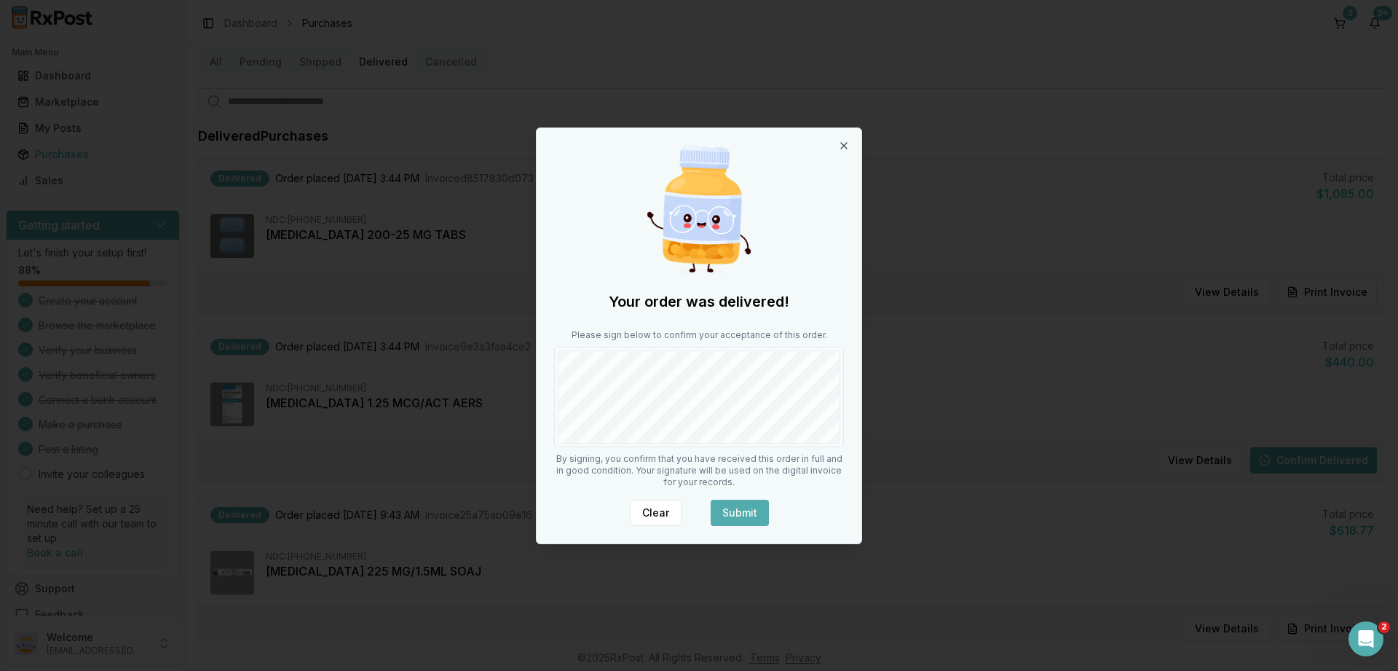
click at [732, 510] on button "Submit" at bounding box center [740, 512] width 58 height 26
